Goal: Task Accomplishment & Management: Use online tool/utility

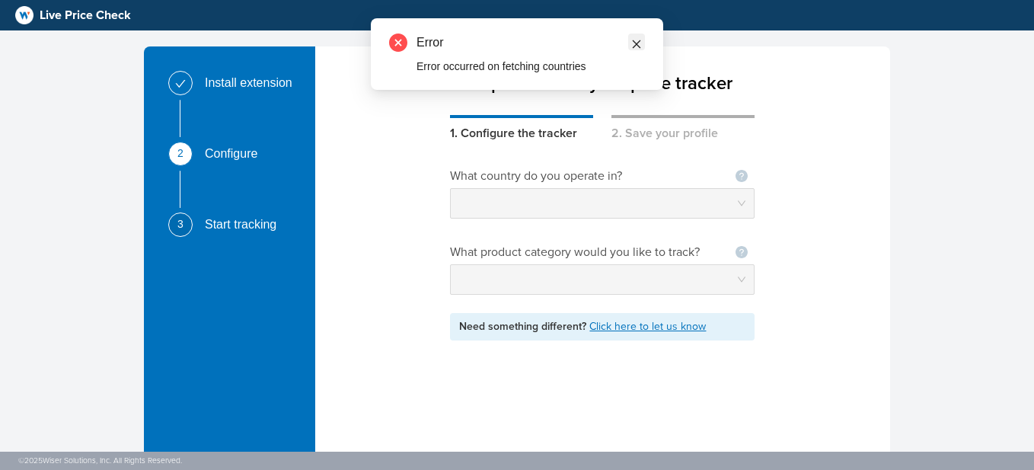
click at [643, 42] on link at bounding box center [636, 42] width 17 height 17
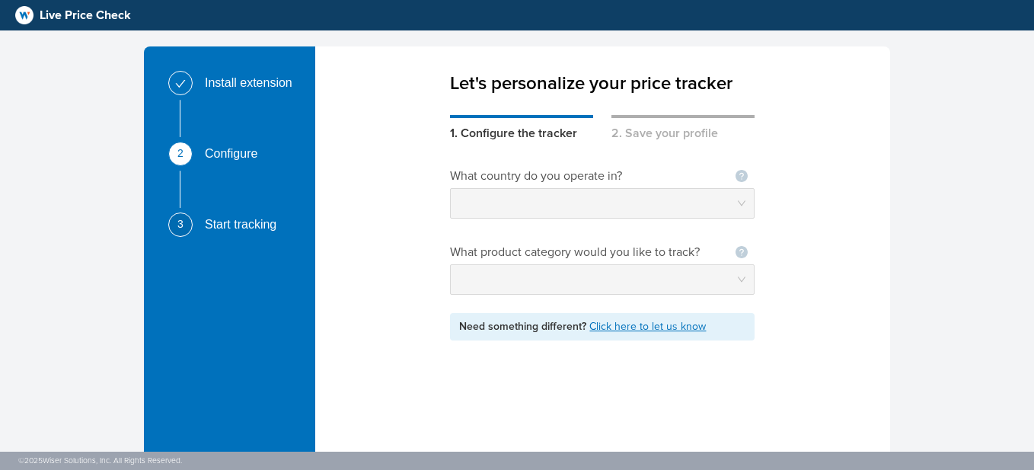
click at [670, 122] on div "Let's personalize your price tracker 1. Configure the tracker 2. Save your prof…" at bounding box center [602, 288] width 575 height 484
click at [670, 122] on div "2. Save your profile" at bounding box center [683, 128] width 143 height 27
click at [529, 116] on div "1. Configure the tracker" at bounding box center [521, 128] width 143 height 27
click at [466, 129] on div "Let's personalize your price tracker 1. Configure the tracker 2. Save your prof…" at bounding box center [602, 288] width 575 height 484
click at [310, 172] on div "Install extension 2 Configure 3 Start tracking" at bounding box center [229, 323] width 171 height 554
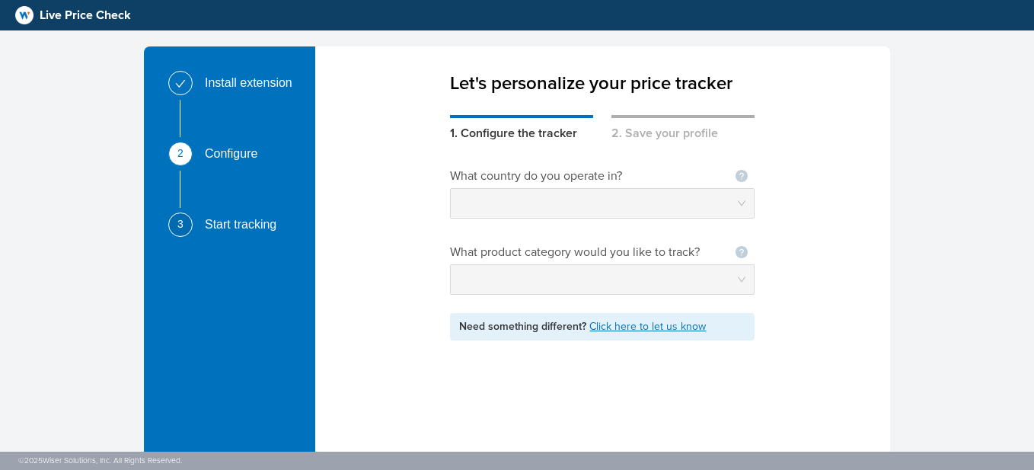
click at [986, 188] on div "Install extension 2 Configure 3 Start tracking Let's personalize your price tra…" at bounding box center [517, 323] width 1034 height 647
click at [974, 122] on div "Install extension 2 Configure 3 Start tracking Let's personalize your price tra…" at bounding box center [517, 323] width 1034 height 647
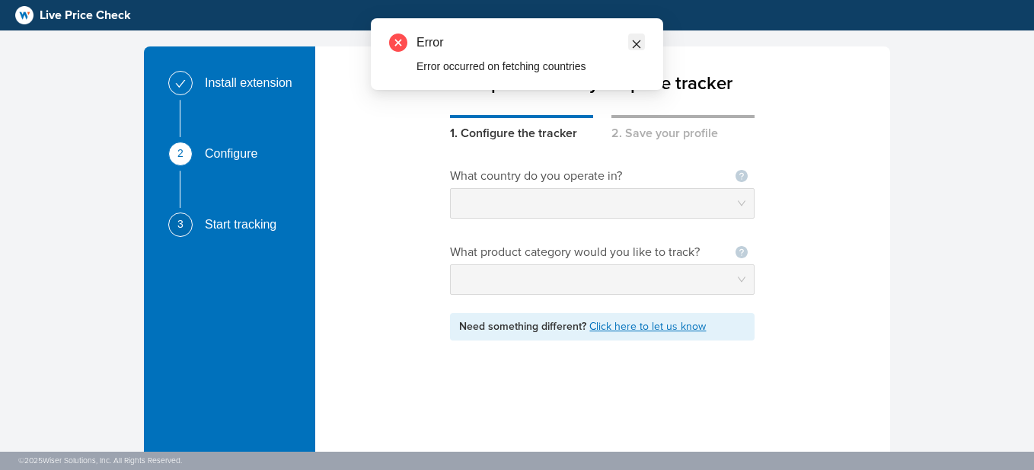
click at [635, 36] on span at bounding box center [636, 42] width 11 height 17
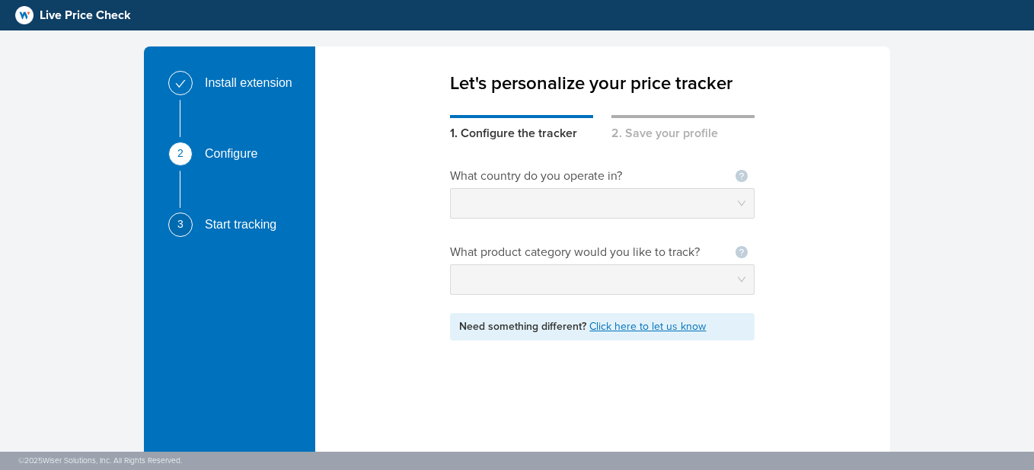
click at [223, 224] on div "Start tracking" at bounding box center [247, 225] width 84 height 24
click at [226, 90] on div "Install extension" at bounding box center [255, 83] width 100 height 24
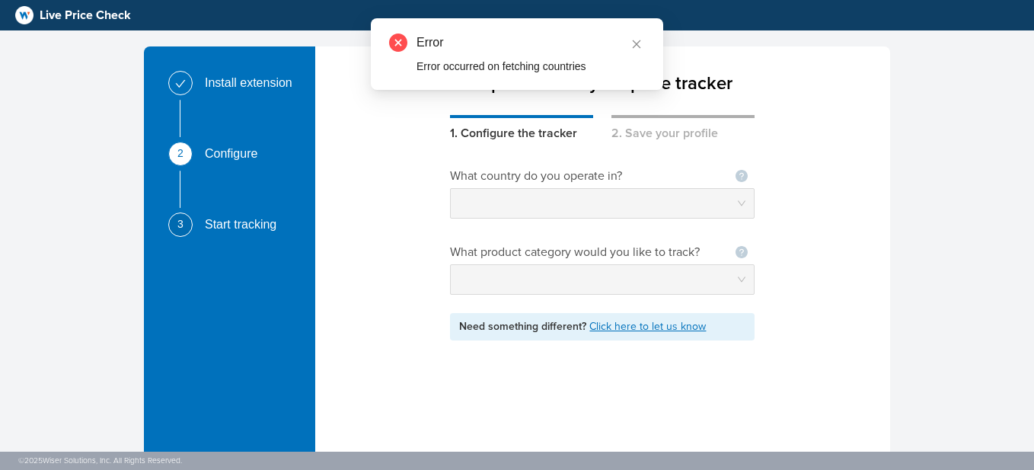
click at [203, 76] on div "Install extension" at bounding box center [238, 89] width 141 height 37
click at [357, 121] on div "Let's personalize your price tracker 1. Configure the tracker 2. Save your prof…" at bounding box center [602, 288] width 575 height 484
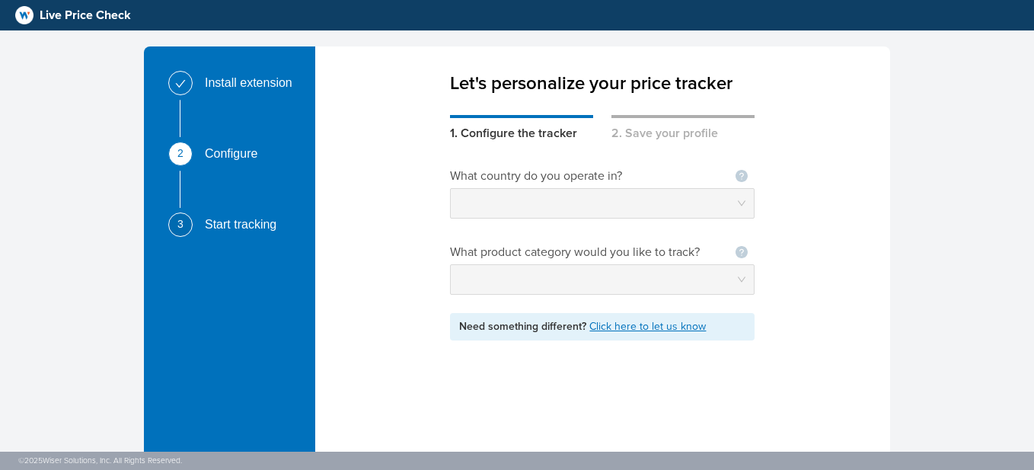
click at [453, 323] on div "Need something different? Click here to let us know" at bounding box center [602, 326] width 305 height 27
click at [634, 332] on link "Click here to let us know" at bounding box center [648, 326] width 117 height 13
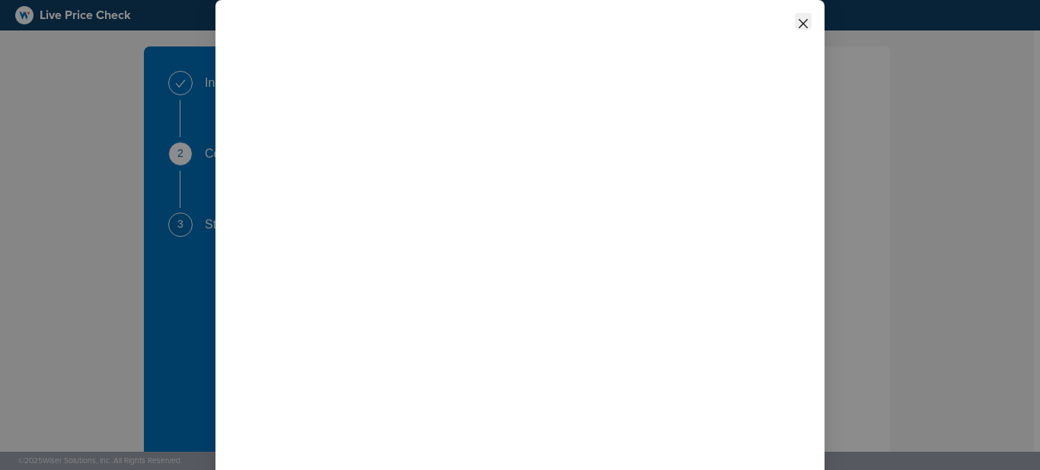
click at [795, 27] on span "Close" at bounding box center [803, 21] width 17 height 17
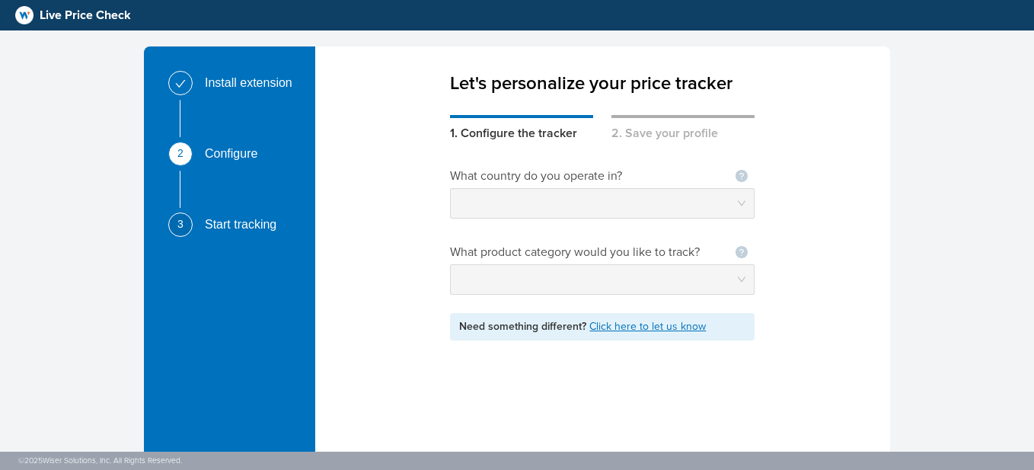
drag, startPoint x: 714, startPoint y: 188, endPoint x: 676, endPoint y: 139, distance: 62.9
click at [676, 139] on div "Let's personalize your price tracker 1. Configure the tracker 2. Save your prof…" at bounding box center [602, 288] width 575 height 484
click at [676, 139] on div "2. Save your profile" at bounding box center [683, 128] width 143 height 27
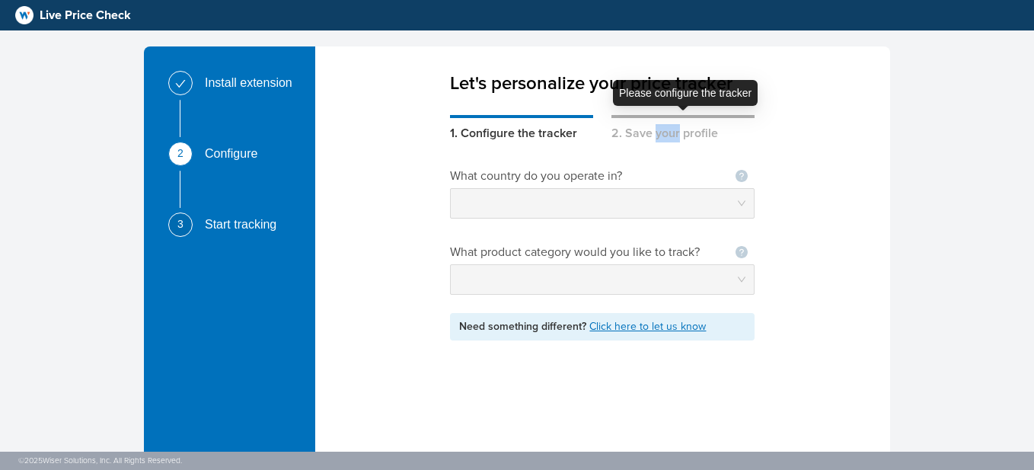
click at [676, 139] on div "2. Save your profile" at bounding box center [683, 128] width 143 height 27
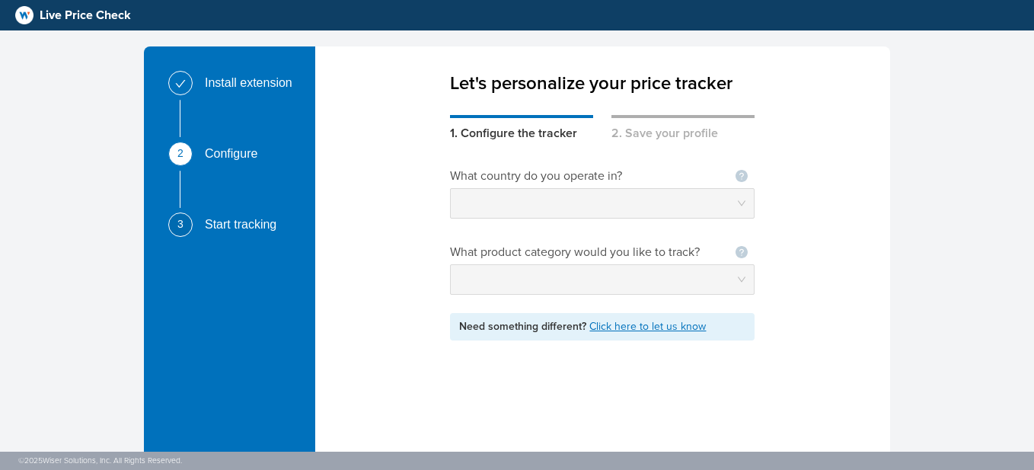
click at [397, 243] on div "What country do you operate in? Not seeing your country ? Let us know What prod…" at bounding box center [602, 336] width 575 height 388
click at [743, 175] on icon "question-circle" at bounding box center [742, 176] width 12 height 12
click at [678, 147] on link "Let us know" at bounding box center [649, 149] width 57 height 13
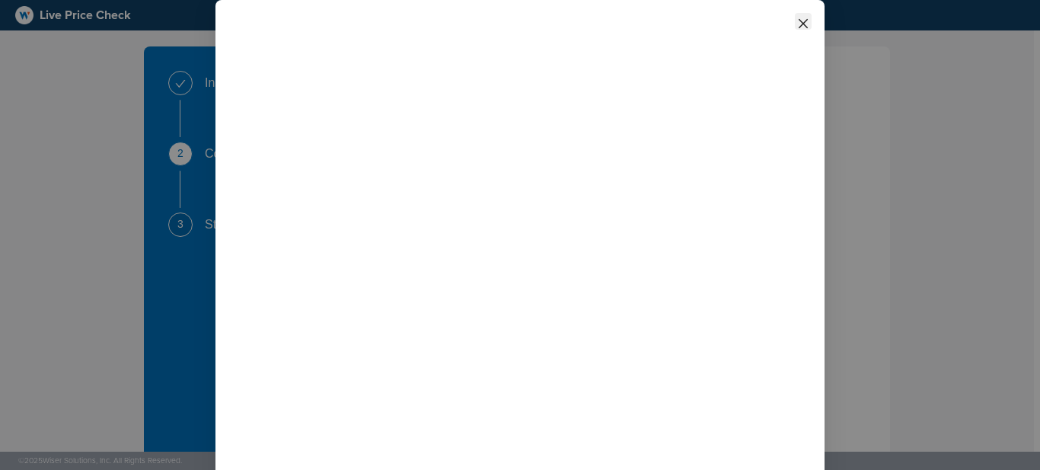
click at [797, 24] on icon "close" at bounding box center [803, 24] width 12 height 12
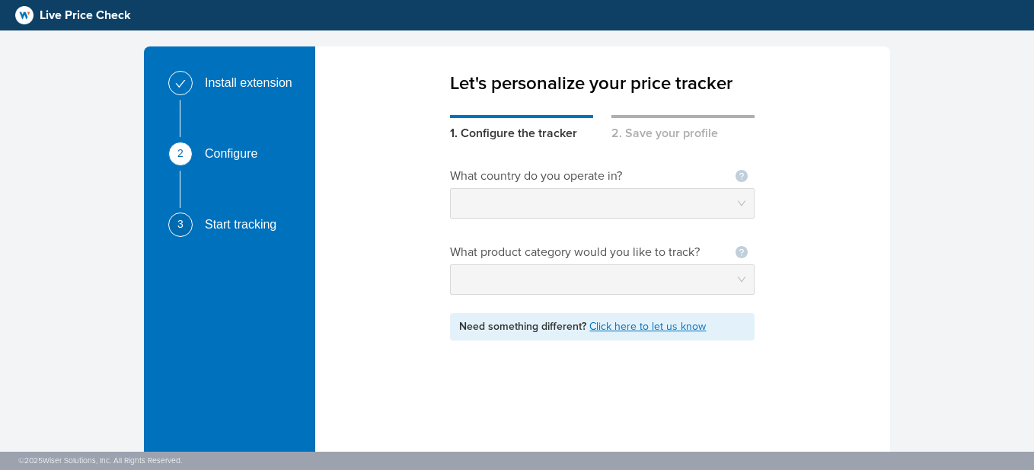
click at [574, 165] on div "What country do you operate in? Not seeing your country ? Let us know What prod…" at bounding box center [602, 336] width 305 height 388
click at [519, 325] on span "Need something different?" at bounding box center [524, 326] width 130 height 13
click at [634, 333] on div "Need something different? Click here to let us know" at bounding box center [602, 326] width 305 height 27
click at [631, 326] on link "Click here to let us know" at bounding box center [648, 326] width 117 height 13
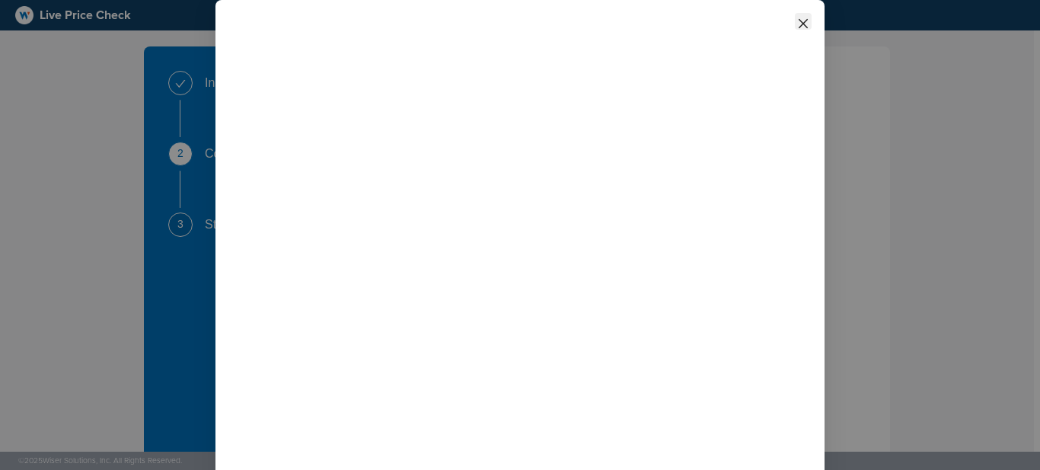
click at [798, 16] on span "Close" at bounding box center [803, 21] width 17 height 17
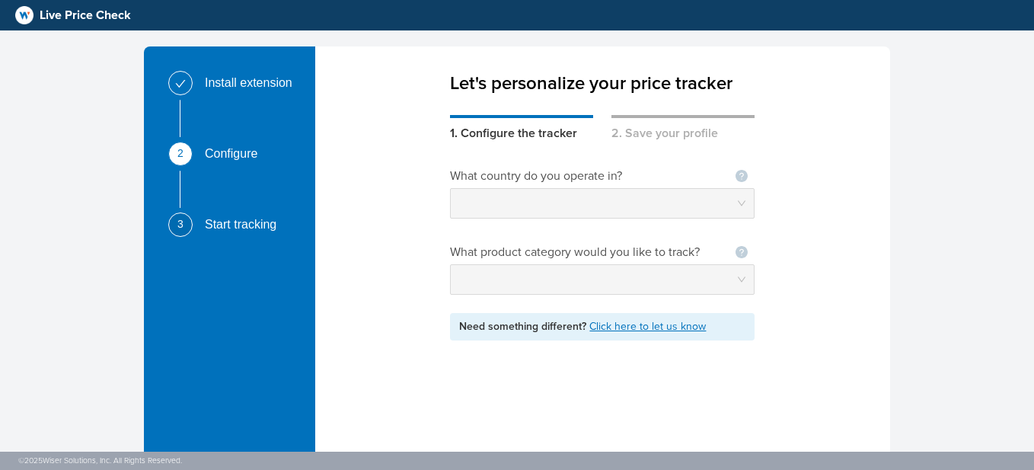
click at [762, 203] on div "What country do you operate in? Not seeing your country ? Let us know What prod…" at bounding box center [602, 336] width 575 height 388
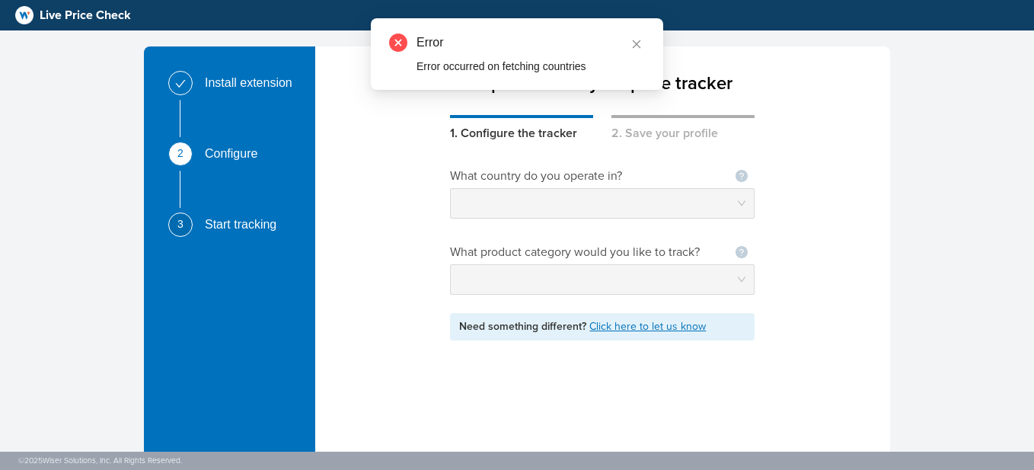
click at [941, 97] on div "Install extension 2 Configure 3 Start tracking Let's personalize your price tra…" at bounding box center [517, 323] width 1034 height 647
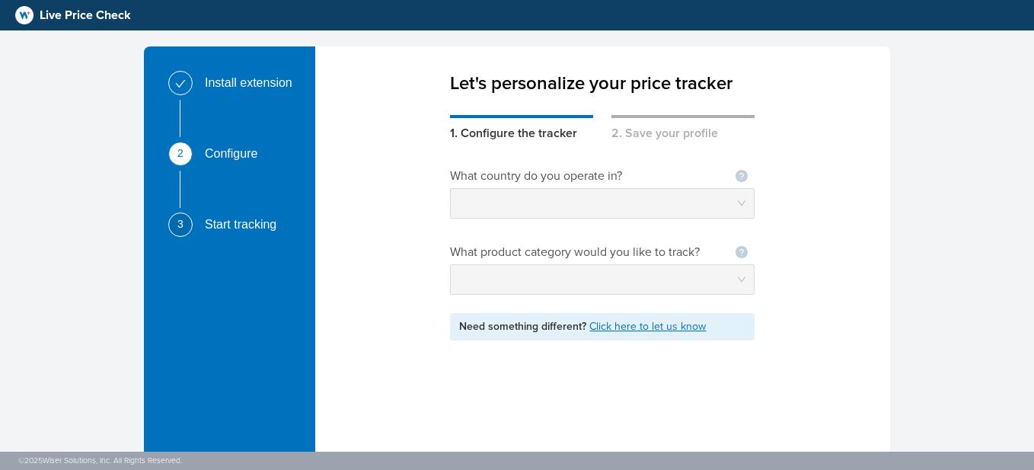
click at [948, 148] on div "Install extension 2 Configure 3 Start tracking Let's personalize your price tra…" at bounding box center [517, 323] width 1034 height 647
click at [241, 93] on div "Install extension 2 Configure 3 Start tracking Let's personalize your price tra…" at bounding box center [517, 323] width 746 height 554
click at [181, 88] on icon "check" at bounding box center [180, 83] width 11 height 11
click at [639, 128] on div "2. Save your profile" at bounding box center [683, 128] width 143 height 27
drag, startPoint x: 989, startPoint y: 107, endPoint x: 955, endPoint y: -41, distance: 151.7
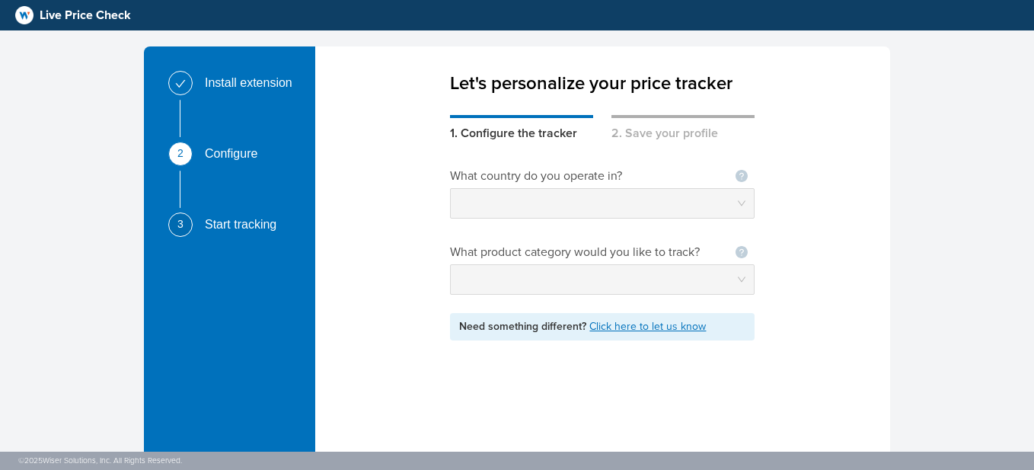
click at [955, 0] on html "Live Price Check Install extension 2 Configure 3 Start tracking Let's personali…" at bounding box center [517, 323] width 1034 height 647
